Goal: Information Seeking & Learning: Find specific fact

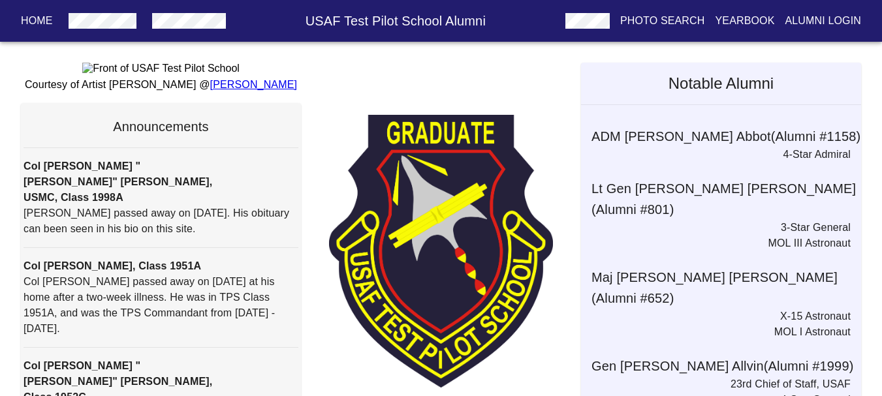
click at [89, 32] on div "Home USAF Test Pilot School Alumni Photo Search Yearbook Alumni Login" at bounding box center [441, 21] width 882 height 42
click at [92, 31] on button "button" at bounding box center [102, 21] width 79 height 24
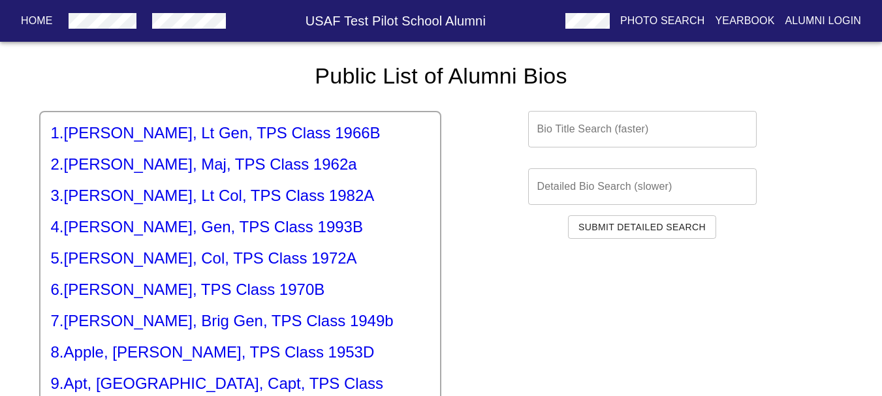
click at [119, 72] on h4 "Public List of Alumni Bios" at bounding box center [441, 76] width 805 height 27
click at [600, 135] on input "text" at bounding box center [642, 129] width 229 height 37
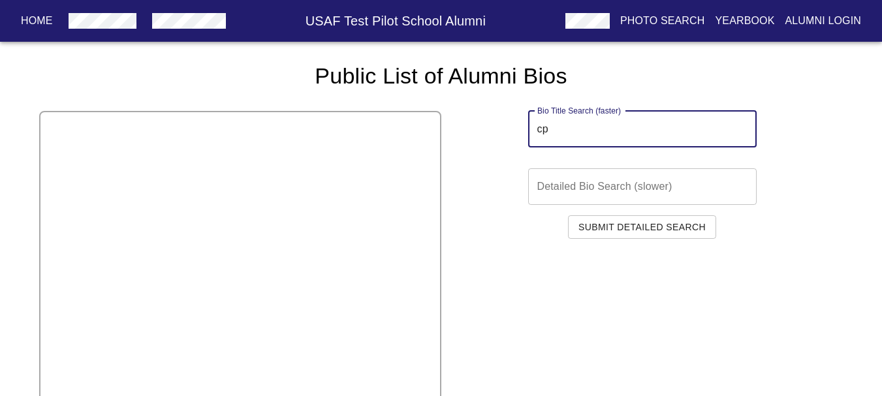
type input "c"
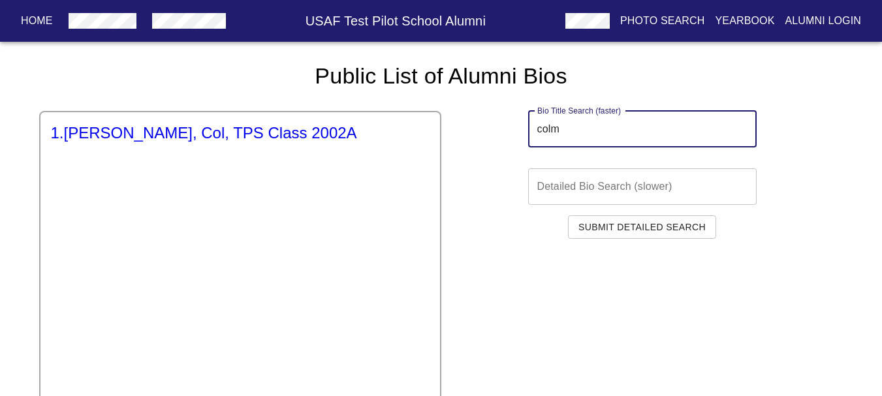
type input "colm"
click at [315, 135] on h5 "1 . [PERSON_NAME], Col, TPS Class 2002A" at bounding box center [240, 133] width 379 height 21
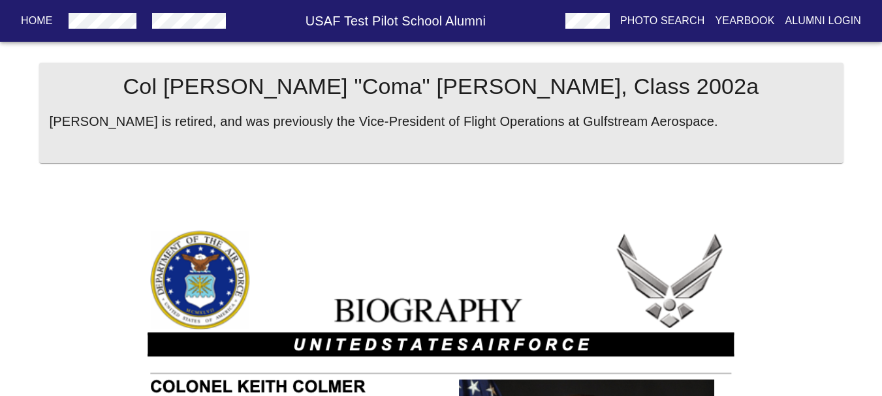
click at [191, 142] on div "Col [PERSON_NAME] "[PERSON_NAME]" [PERSON_NAME], Class 2002a [PERSON_NAME] is r…" at bounding box center [441, 113] width 805 height 101
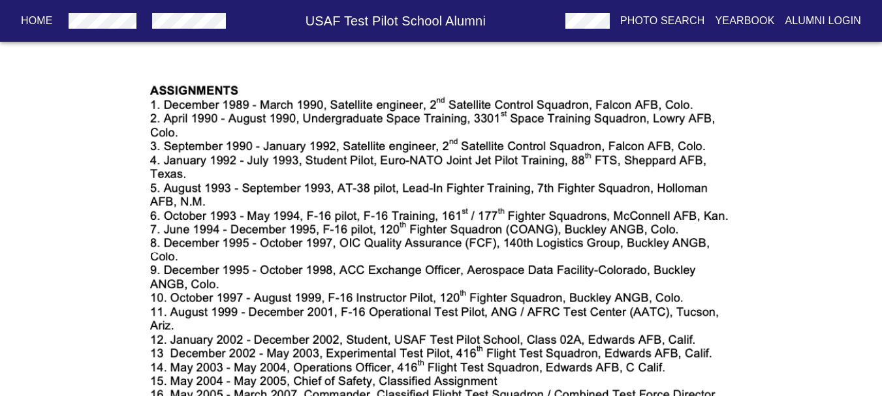
scroll to position [1241, 0]
